Goal: Task Accomplishment & Management: Use online tool/utility

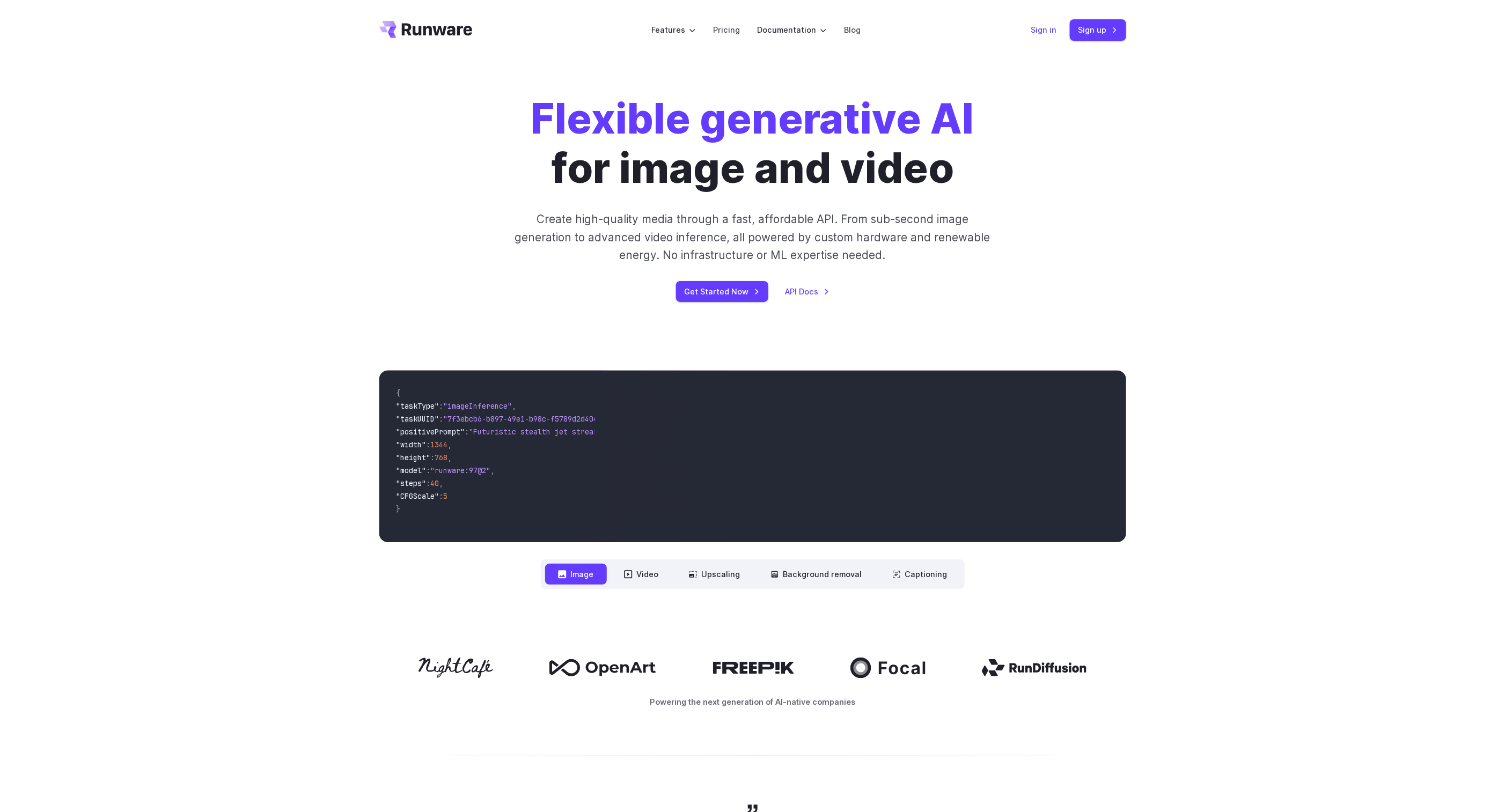
click at [1041, 31] on link "Sign in" at bounding box center [1044, 29] width 26 height 12
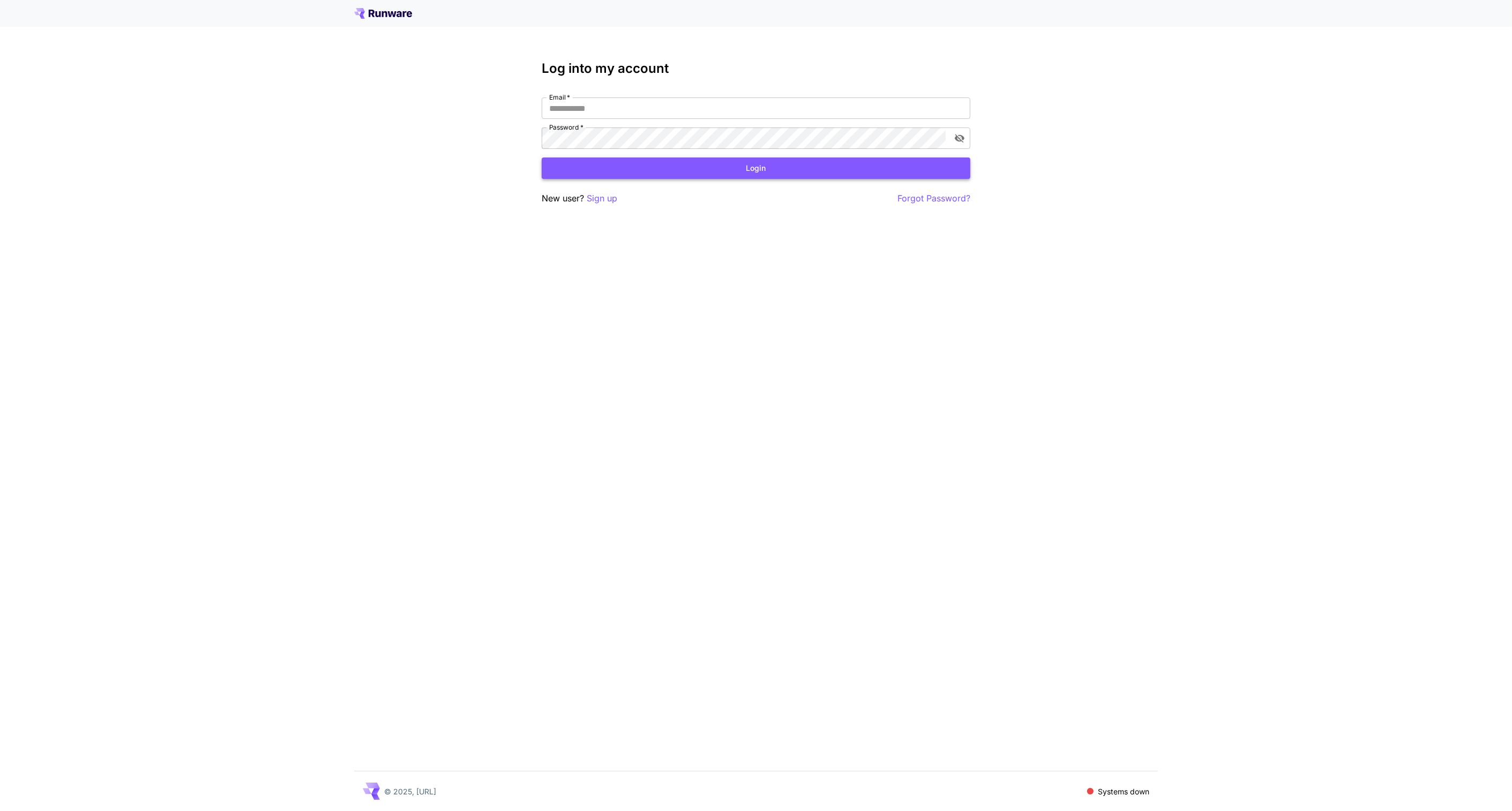
type input "**********"
click at [679, 169] on button "Login" at bounding box center [756, 168] width 428 height 22
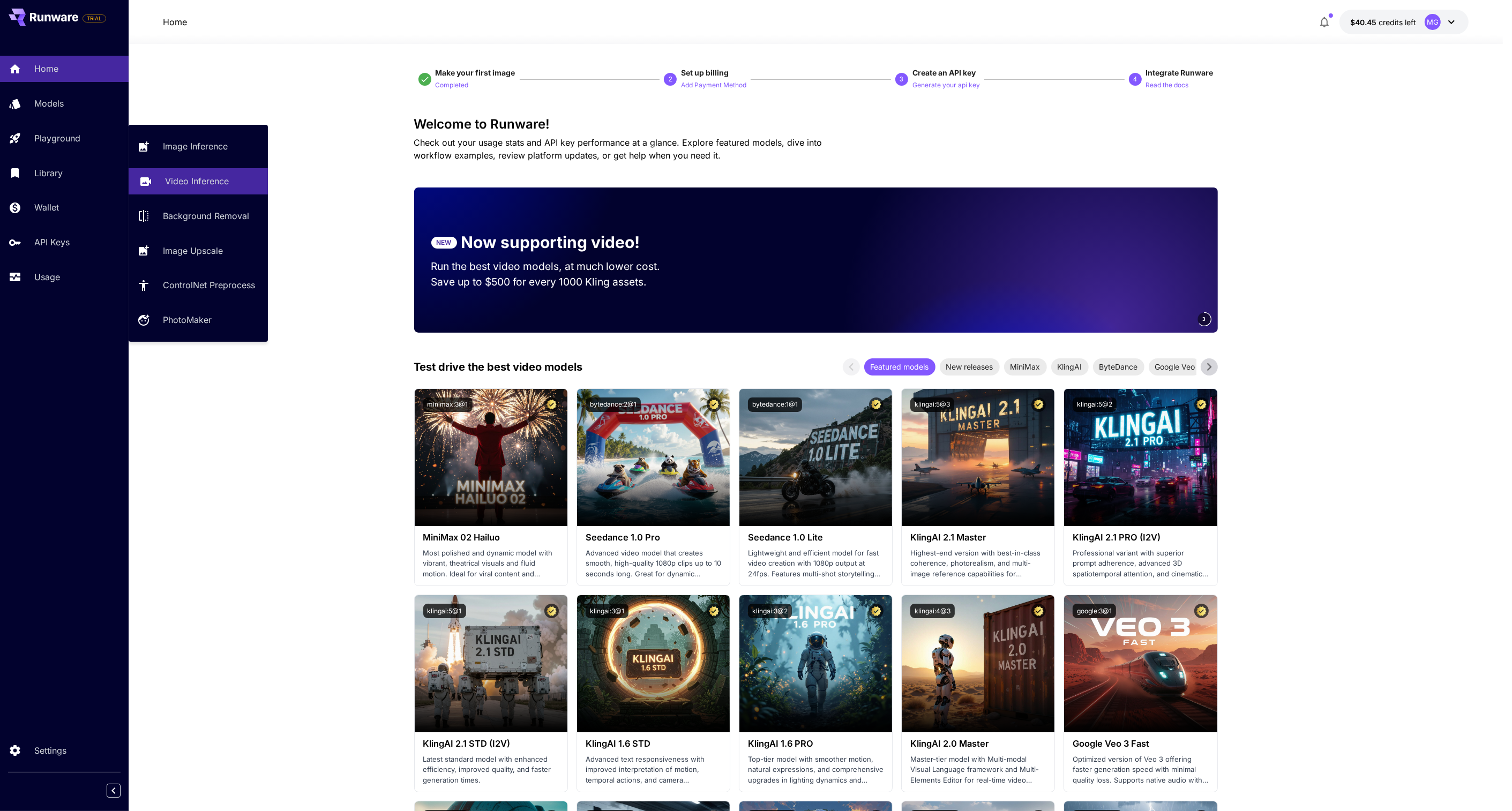
click at [204, 180] on p "Video Inference" at bounding box center [197, 181] width 64 height 13
